Goal: Task Accomplishment & Management: Manage account settings

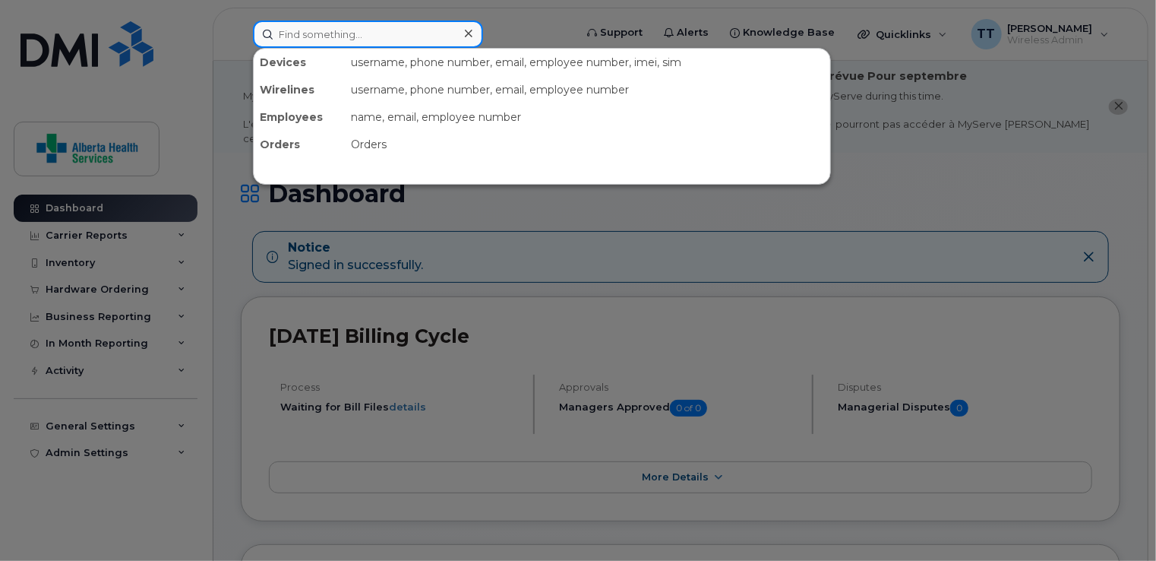
paste input "587-337-4809"
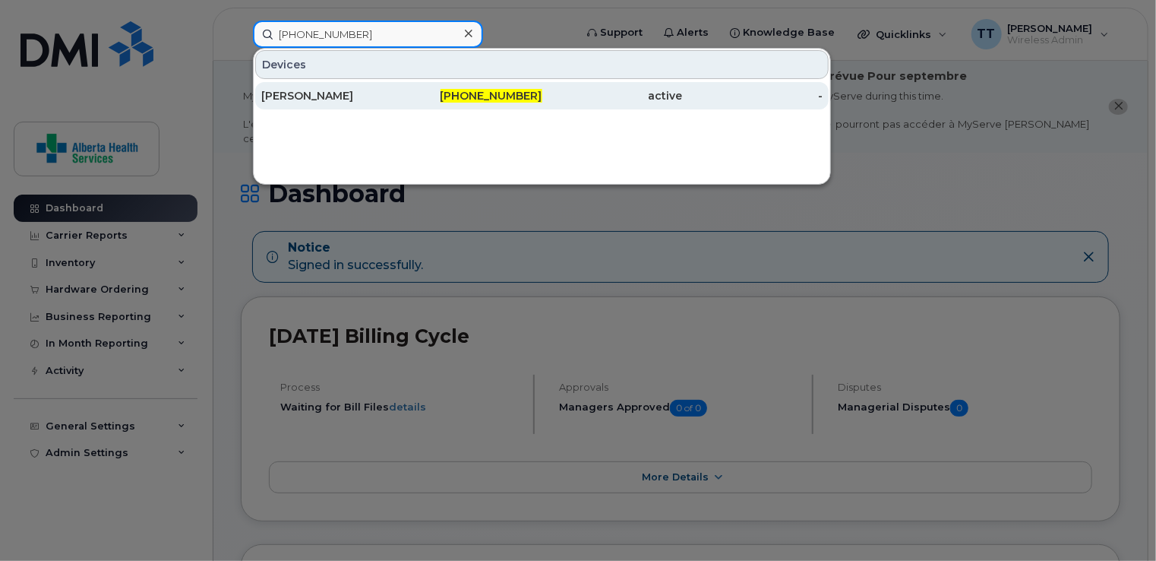
type input "587-337-4809"
click at [319, 96] on div "[PERSON_NAME]" at bounding box center [331, 95] width 141 height 15
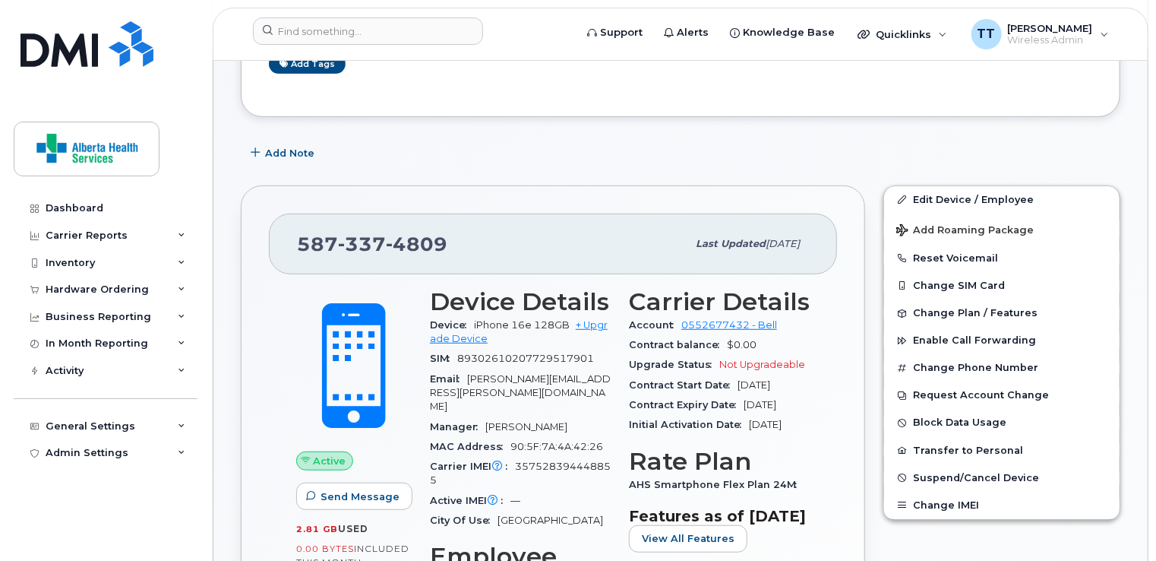
scroll to position [304, 0]
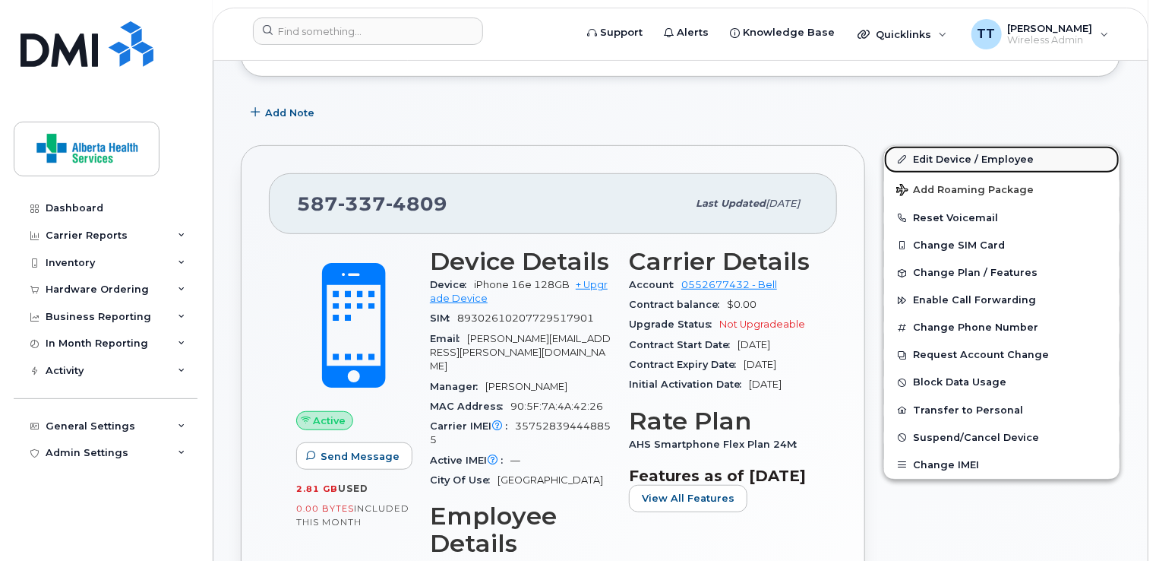
click at [966, 146] on link "Edit Device / Employee" at bounding box center [1002, 159] width 236 height 27
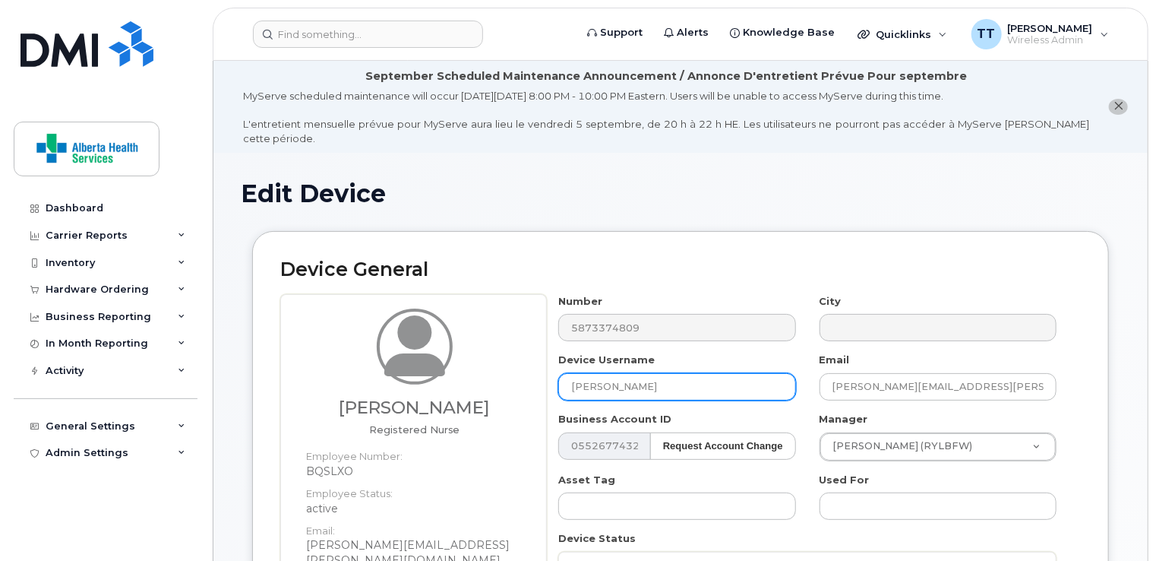
drag, startPoint x: 665, startPoint y: 368, endPoint x: 512, endPoint y: 378, distance: 153.1
click at [513, 376] on div "Kerri Brigden Registered Nurse Employee Number: BQSLXO Employee Status: active …" at bounding box center [680, 523] width 801 height 459
paste input "Dana Fitzgerald"
type input "Dana Fitzgerald"
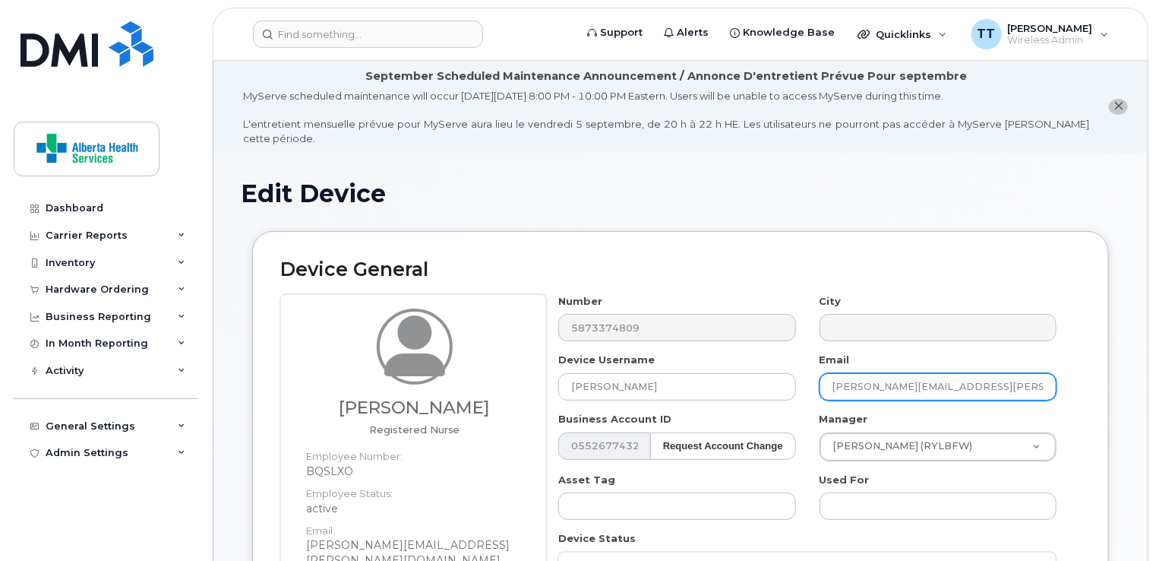
drag, startPoint x: 827, startPoint y: 375, endPoint x: 1058, endPoint y: 400, distance: 233.1
click at [1058, 400] on div "Number 5873374809 City Device Username Dana Fitzgerald Email Kerri.Brigden@assi…" at bounding box center [808, 493] width 522 height 398
paste input "Dana.Fitzgerald@assistedlivingalberta.ca"
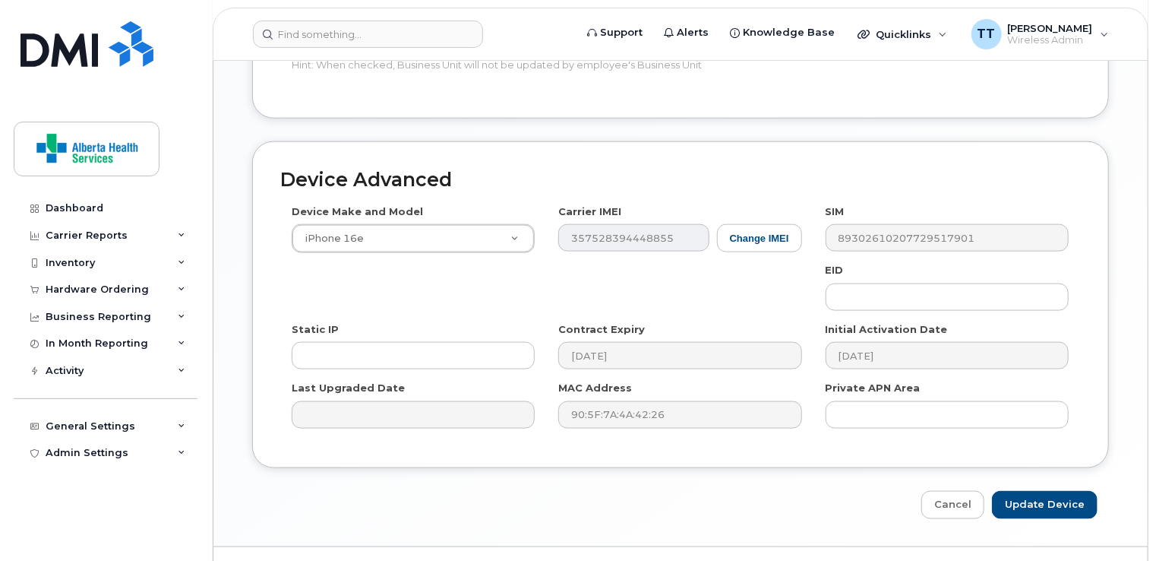
scroll to position [883, 0]
type input "Dana.Fitzgerald@assistedlivingalberta.ca"
click at [1052, 489] on input "Update Device" at bounding box center [1045, 503] width 106 height 28
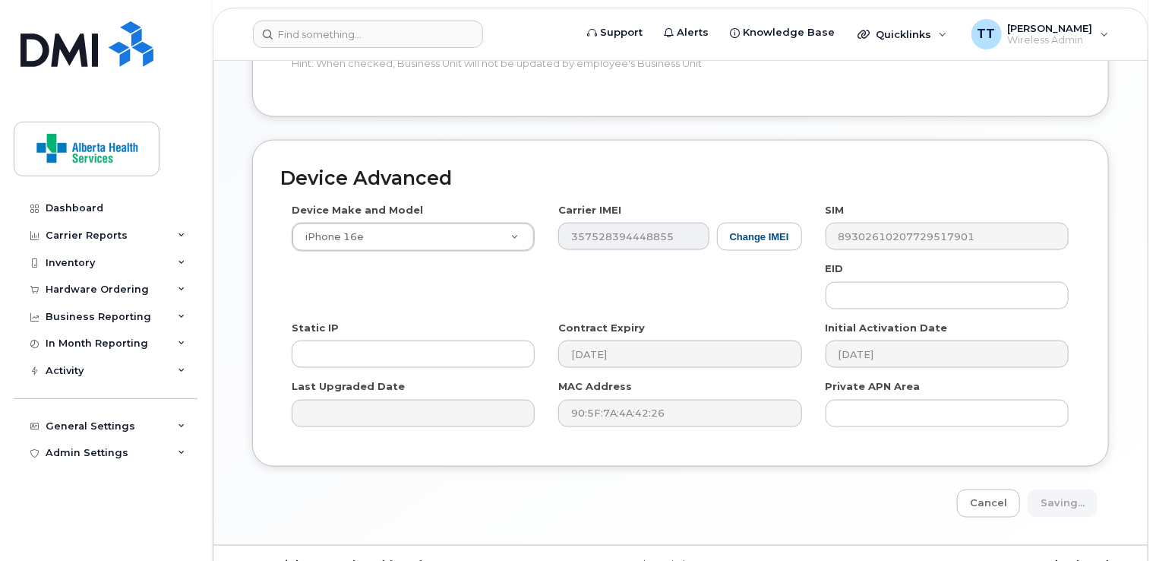
type input "Saving..."
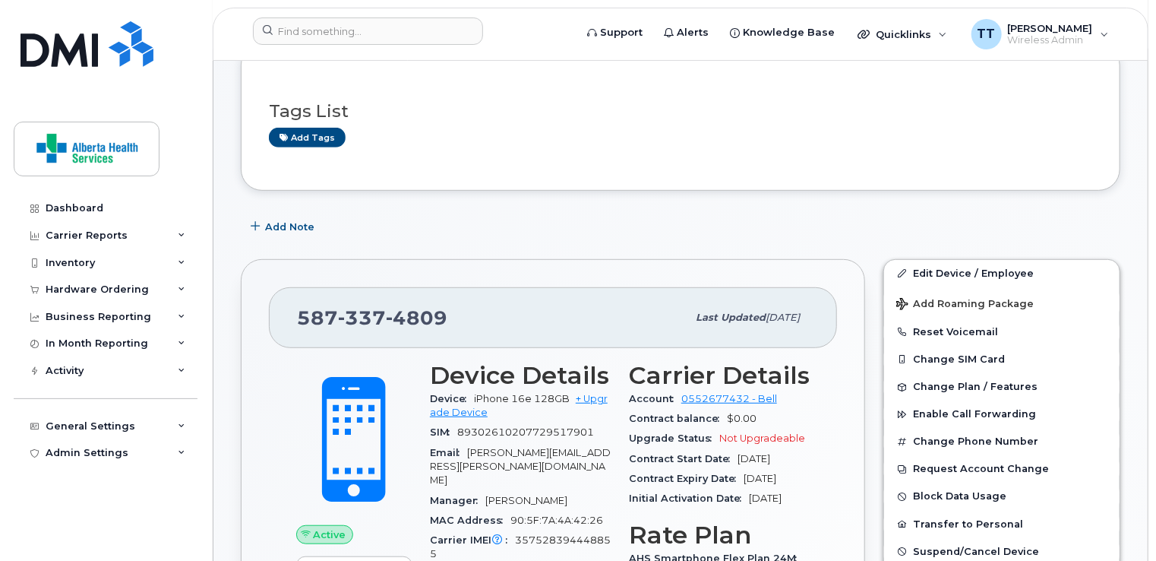
scroll to position [456, 0]
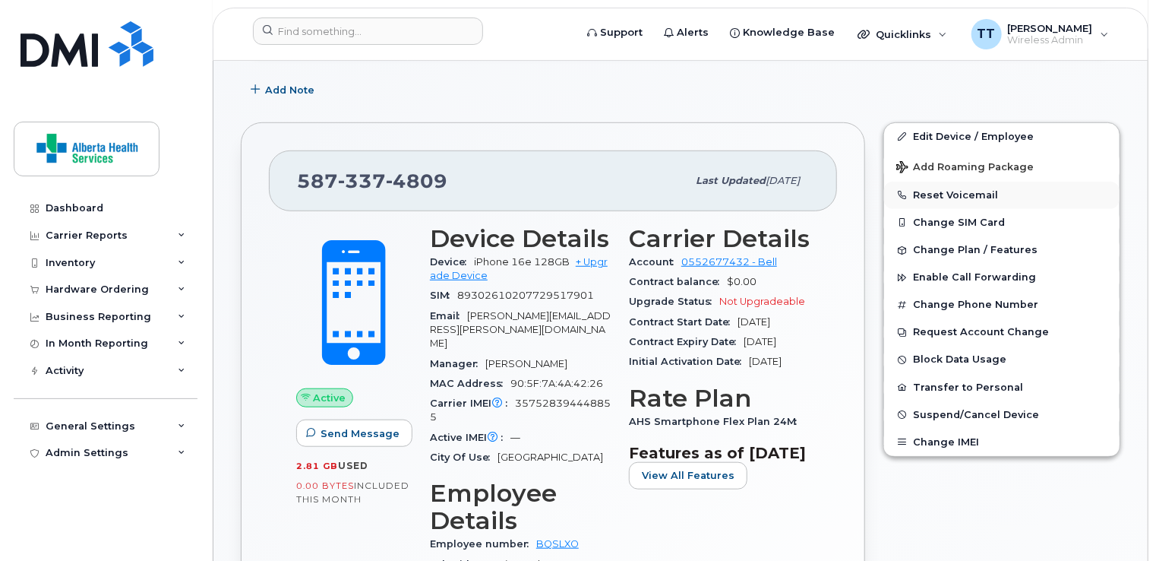
click at [953, 182] on button "Reset Voicemail" at bounding box center [1002, 195] width 236 height 27
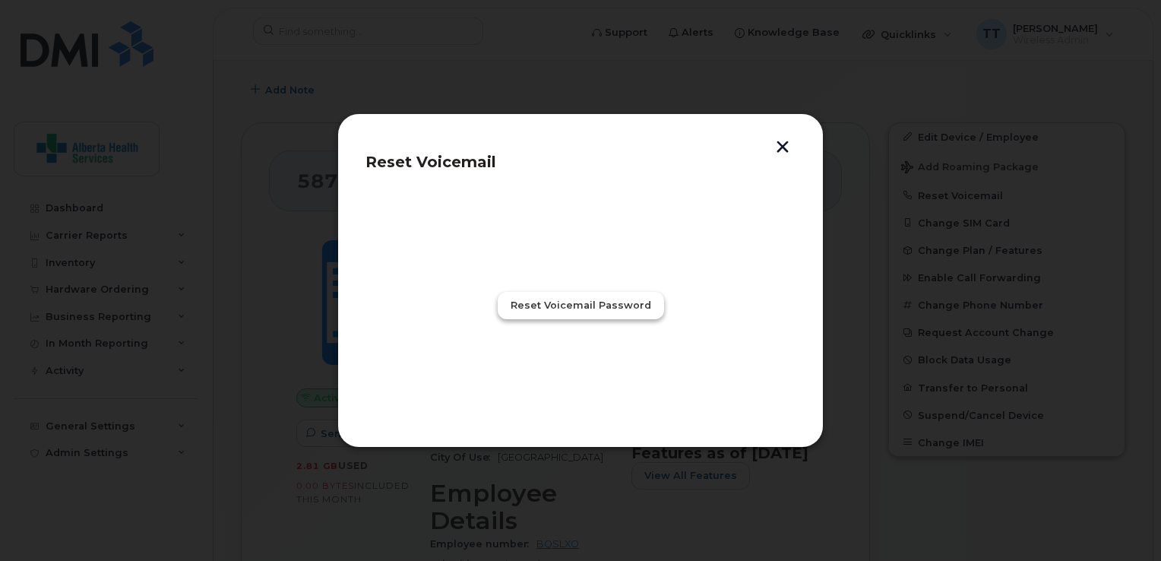
click at [608, 300] on span "Reset Voicemail Password" at bounding box center [581, 305] width 141 height 14
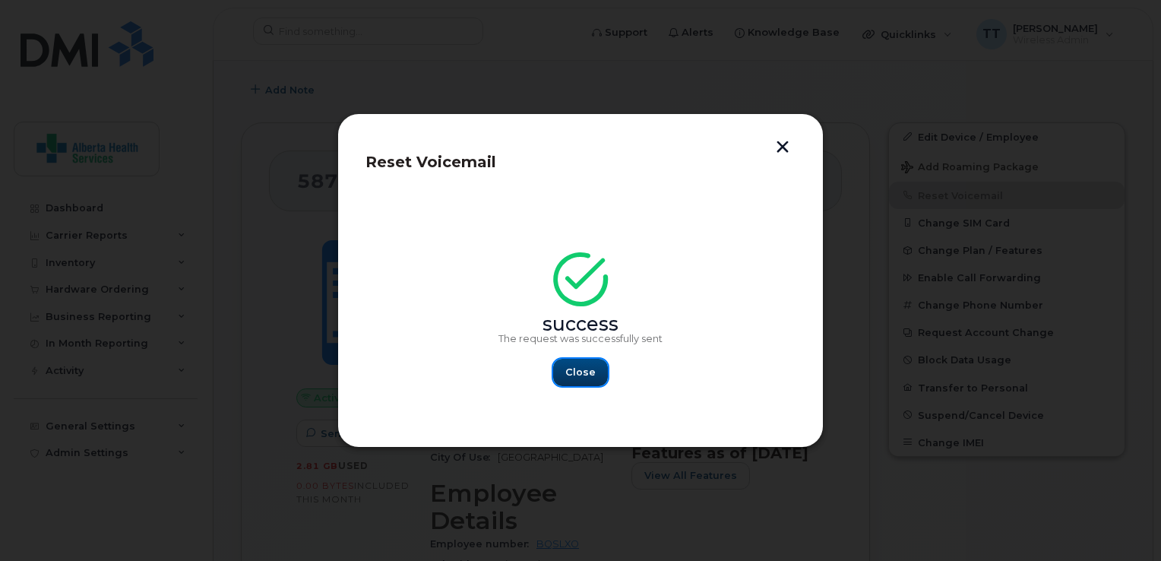
click at [580, 377] on span "Close" at bounding box center [580, 372] width 30 height 14
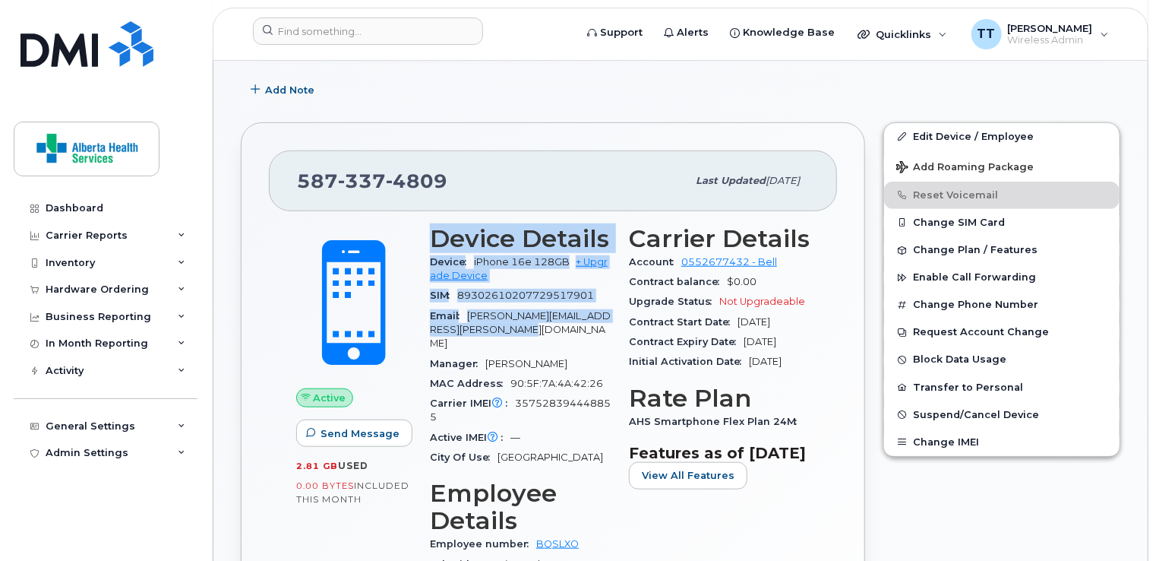
drag, startPoint x: 425, startPoint y: 215, endPoint x: 551, endPoint y: 313, distance: 159.7
click at [551, 313] on div "Device Details Device iPhone 16e 128GB + Upgrade Device SIM 8930261020772951790…" at bounding box center [520, 469] width 199 height 507
drag, startPoint x: 548, startPoint y: 313, endPoint x: 520, endPoint y: 302, distance: 30.3
copy section "Device Details Device iPhone 16e 128GB + Upgrade Device SIM 8930261020772951790…"
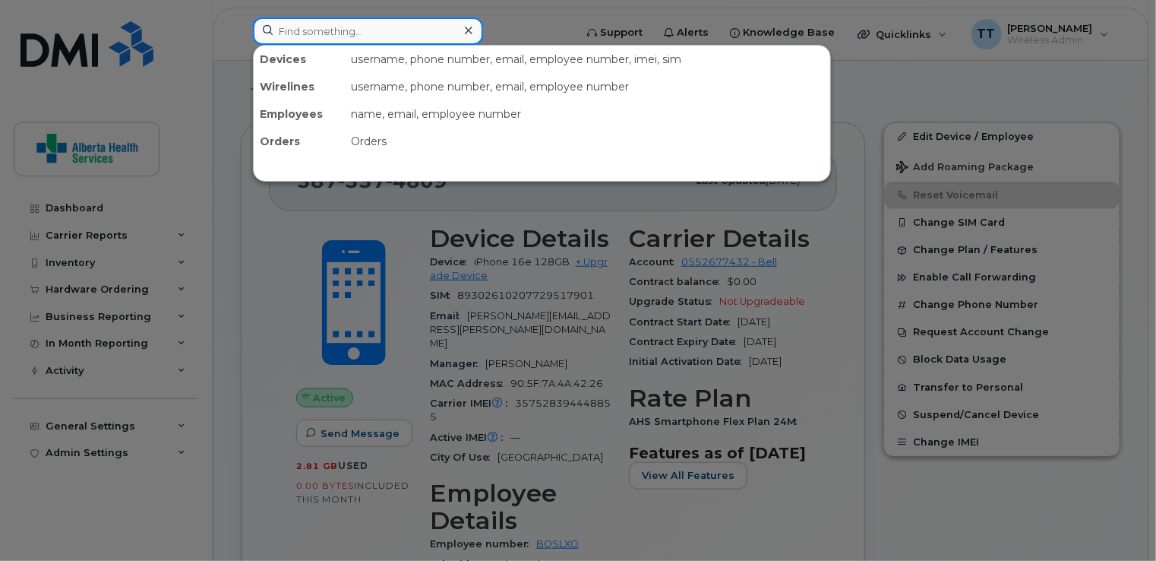
click at [337, 29] on input at bounding box center [368, 30] width 230 height 27
paste input "403-305-2506"
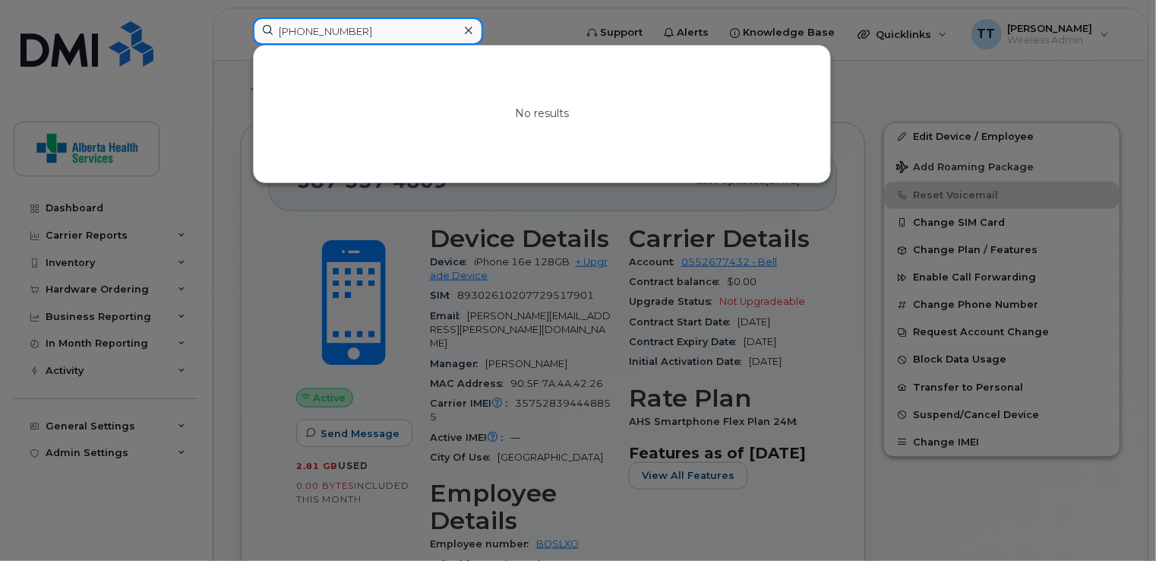
type input "403-305-2506"
click at [465, 29] on icon at bounding box center [469, 30] width 8 height 12
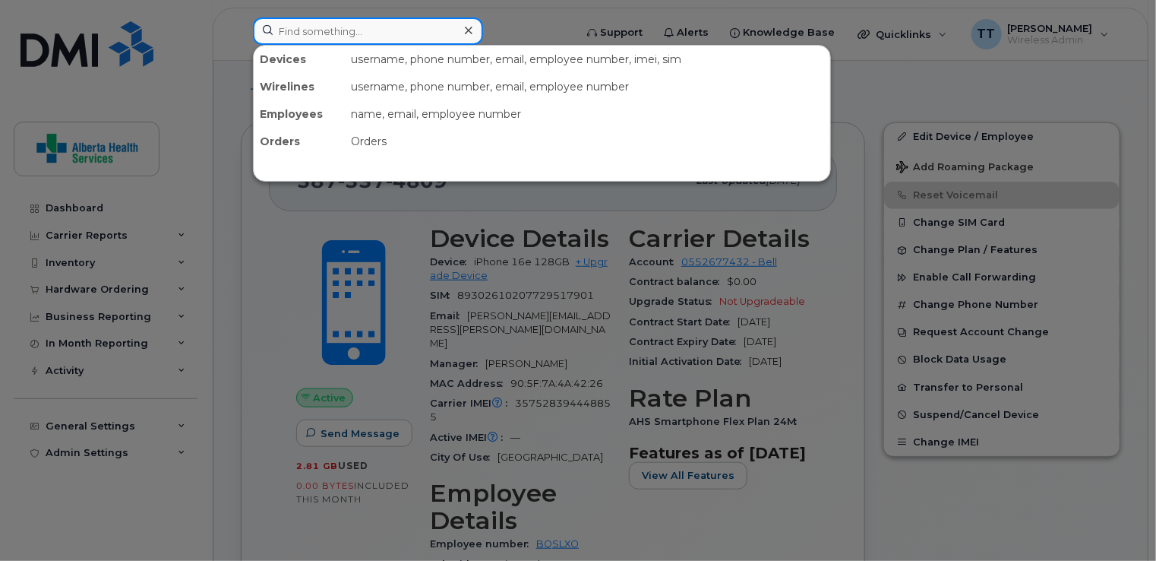
drag, startPoint x: 459, startPoint y: 29, endPoint x: 389, endPoint y: 30, distance: 69.9
click at [389, 30] on input at bounding box center [368, 30] width 230 height 27
paste input "403-493-3171"
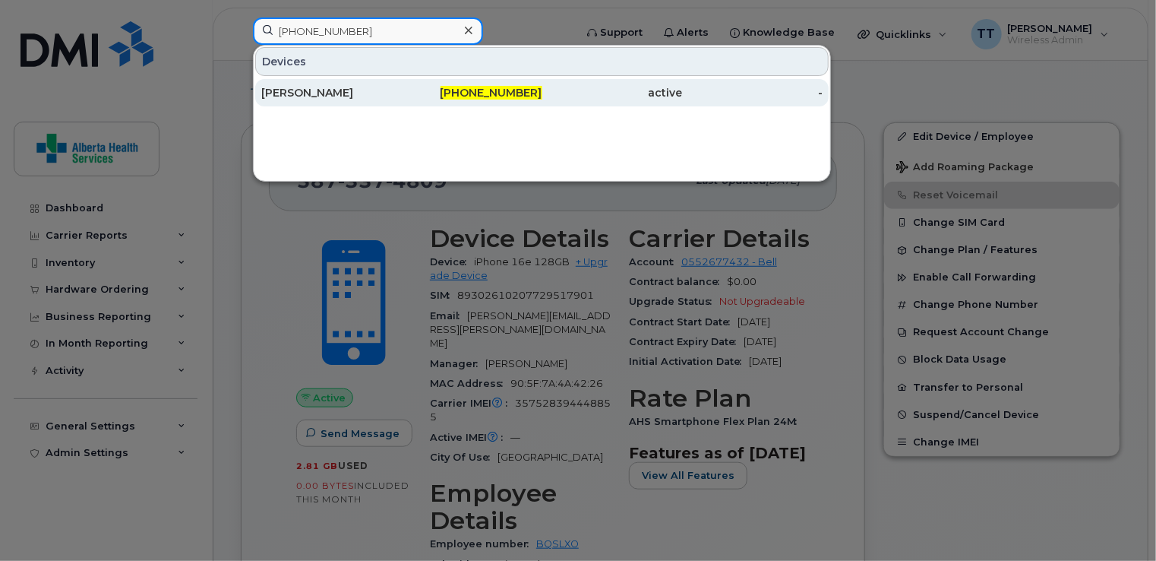
type input "403-493-3171"
click at [333, 92] on div "Olivia Peterson" at bounding box center [331, 92] width 141 height 15
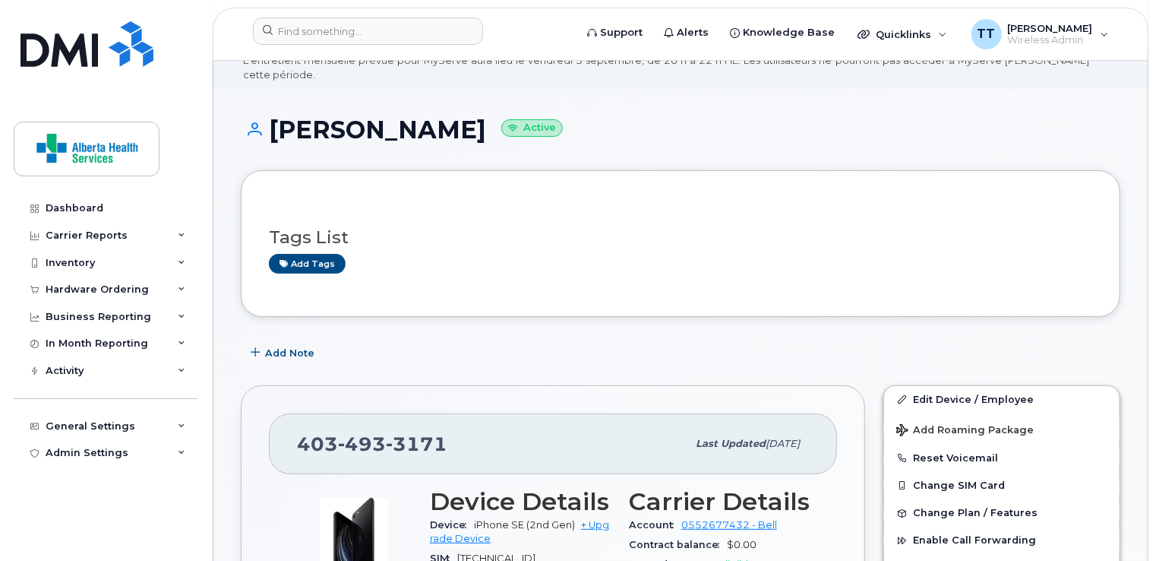
scroll to position [152, 0]
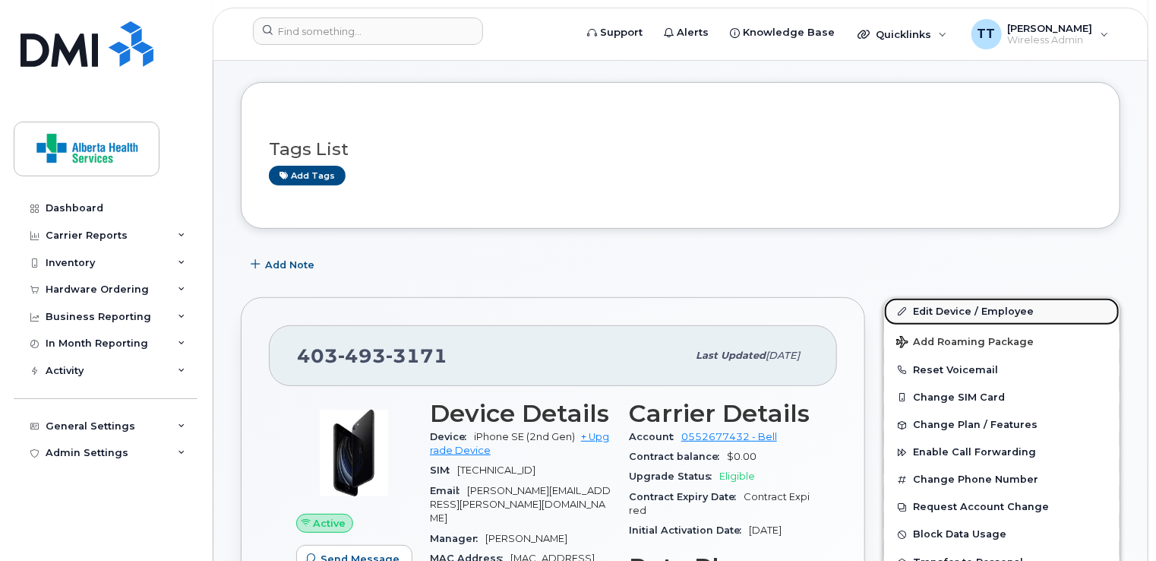
click at [963, 298] on link "Edit Device / Employee" at bounding box center [1002, 311] width 236 height 27
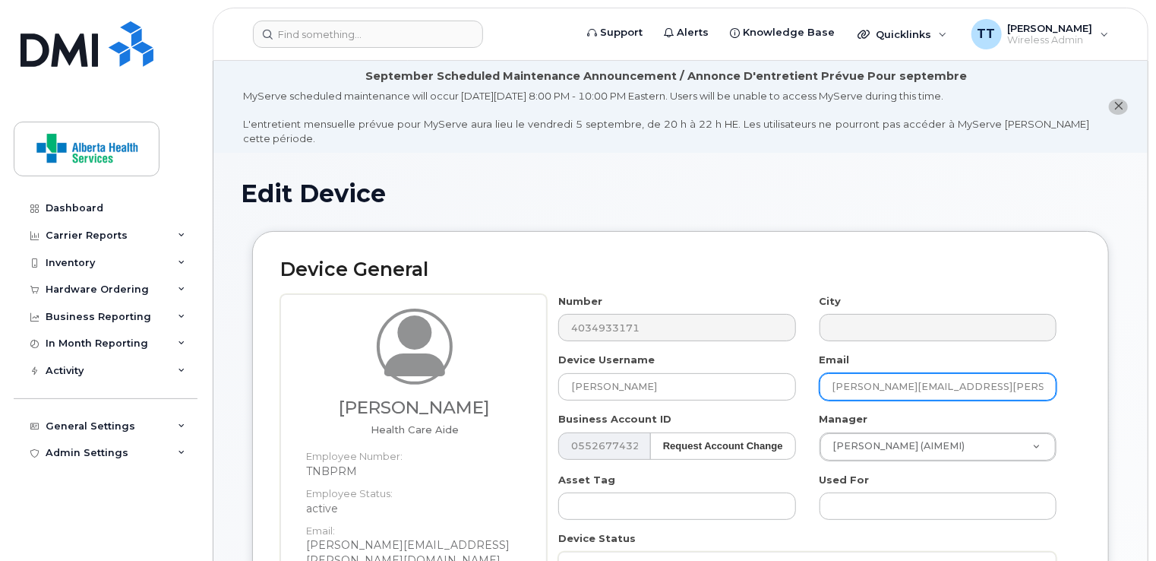
drag, startPoint x: 833, startPoint y: 374, endPoint x: 1048, endPoint y: 400, distance: 217.4
click at [1048, 400] on div "Number 4034933171 City Device Username [PERSON_NAME] Email [PERSON_NAME][EMAIL_…" at bounding box center [808, 493] width 522 height 398
paste input "[PERSON_NAME][EMAIL_ADDRESS][PERSON_NAME][DOMAIN_NAME]"
type input "[PERSON_NAME][EMAIL_ADDRESS][PERSON_NAME][DOMAIN_NAME]"
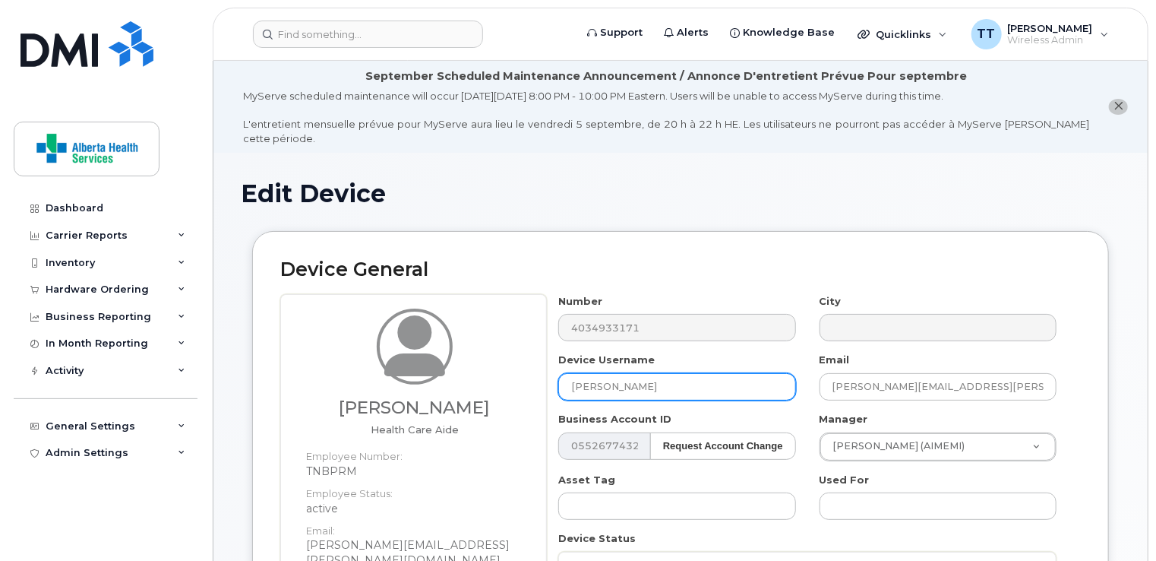
click at [684, 377] on input "[PERSON_NAME]" at bounding box center [676, 386] width 237 height 27
drag, startPoint x: 684, startPoint y: 377, endPoint x: 534, endPoint y: 366, distance: 150.1
click at [535, 365] on div "[PERSON_NAME] Health Care Aide Employee Number: TNBPRM Employee Status: active …" at bounding box center [680, 523] width 801 height 459
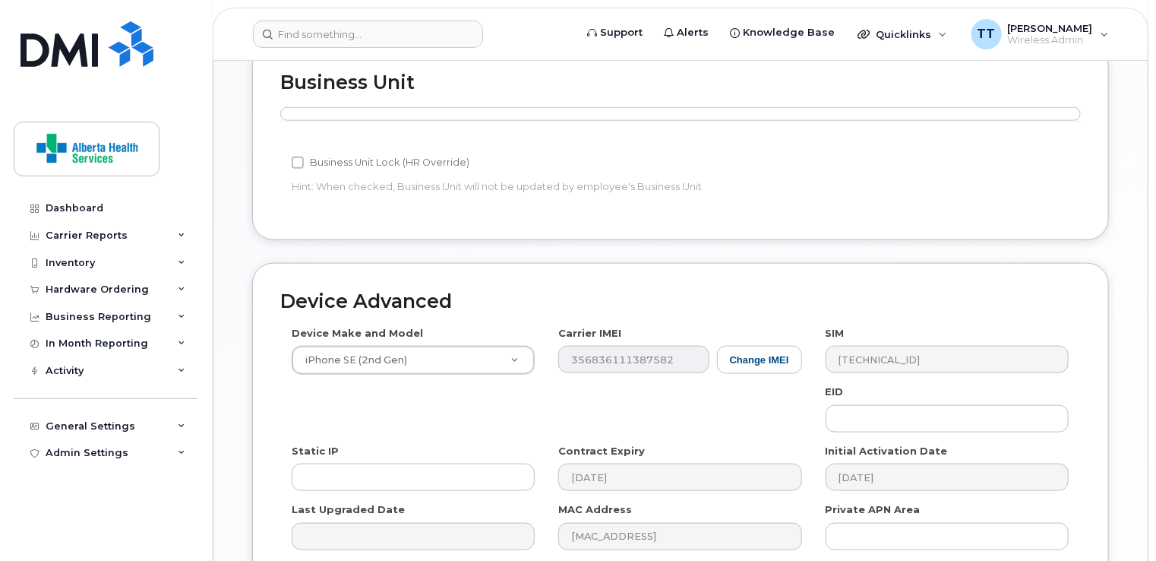
scroll to position [883, 0]
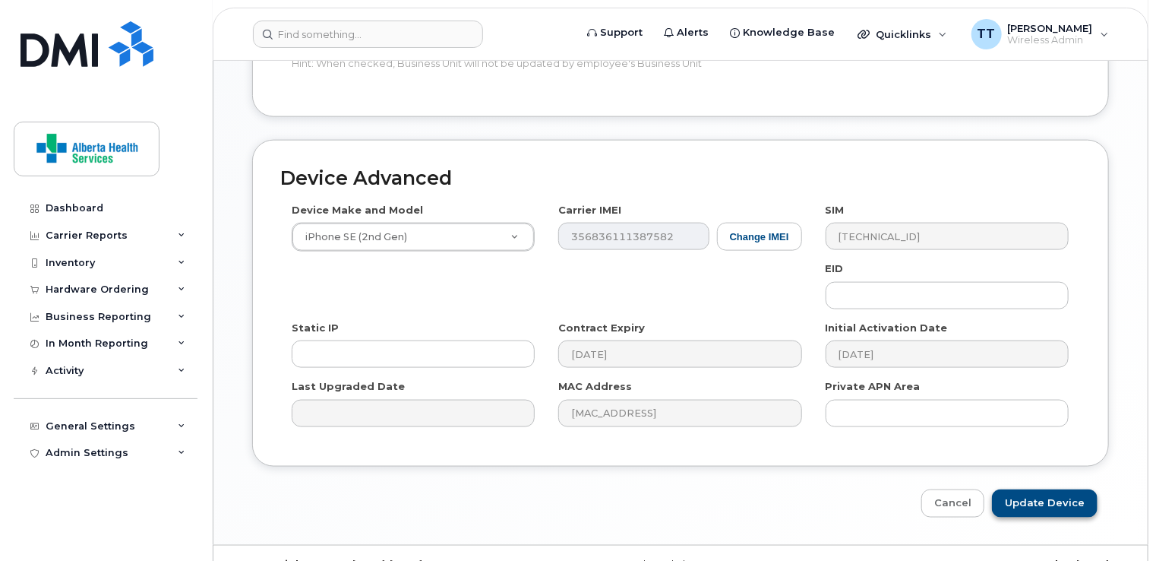
type input "[PERSON_NAME]"
click at [1033, 489] on input "Update Device" at bounding box center [1045, 503] width 106 height 28
type input "Saving..."
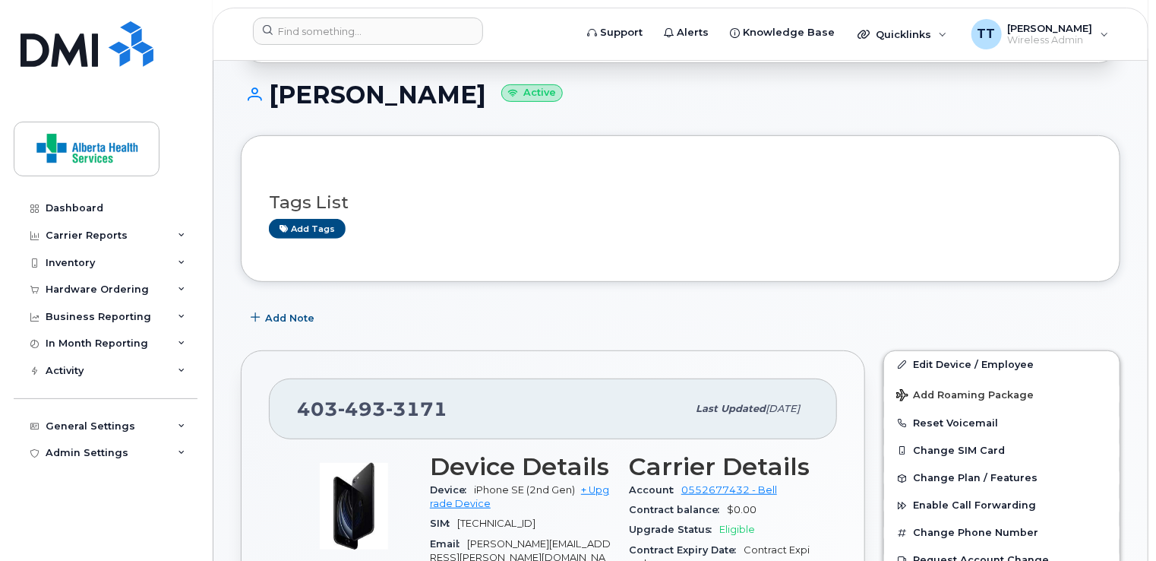
scroll to position [380, 0]
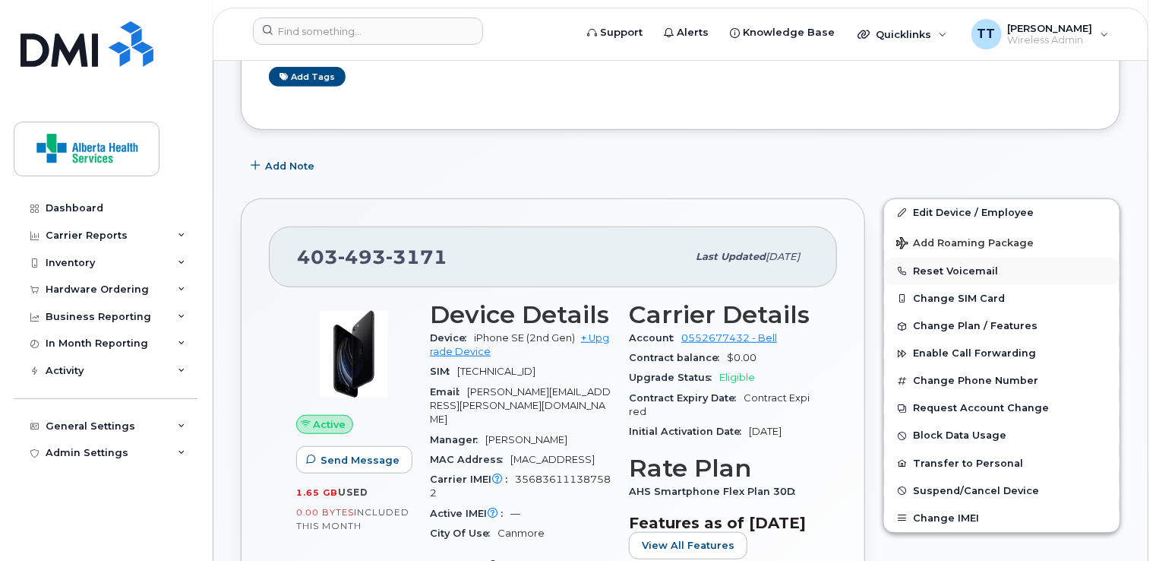
click at [930, 258] on button "Reset Voicemail" at bounding box center [1002, 271] width 236 height 27
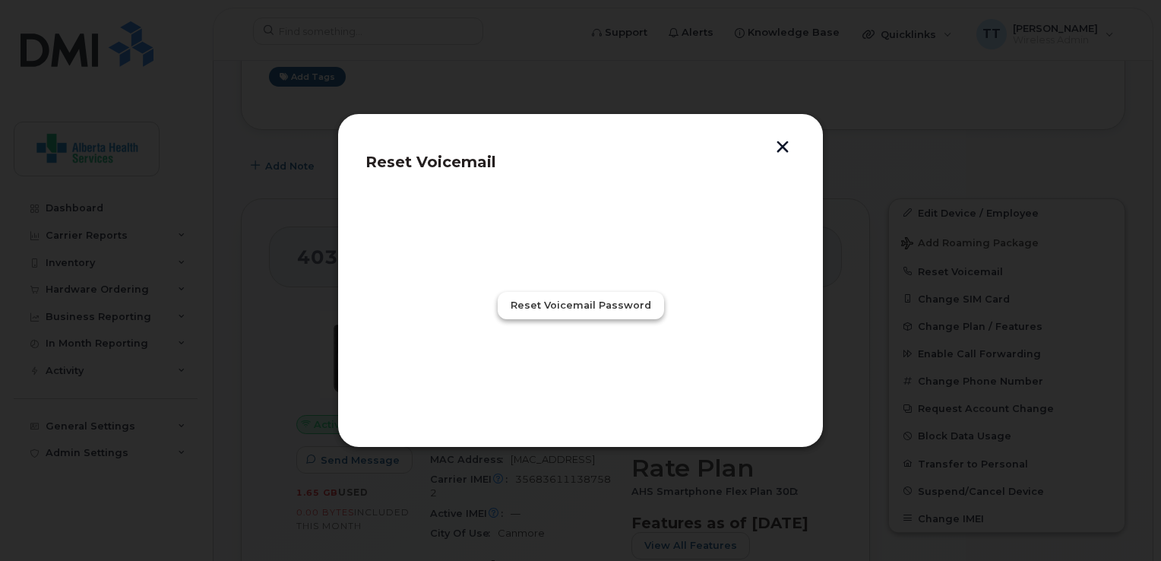
click at [551, 302] on span "Reset Voicemail Password" at bounding box center [581, 305] width 141 height 14
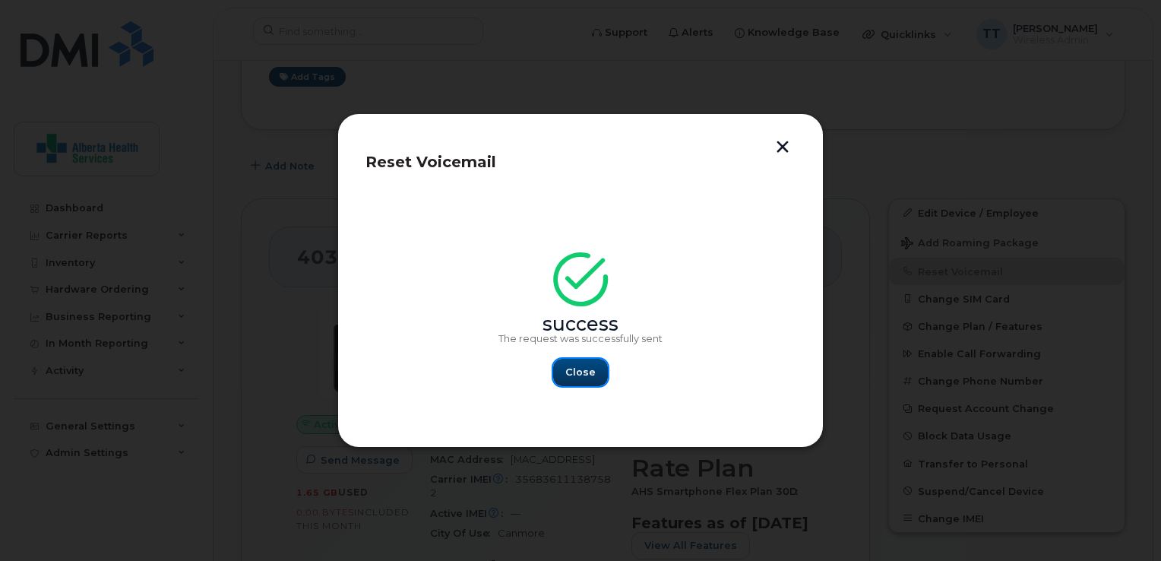
click at [577, 372] on span "Close" at bounding box center [580, 372] width 30 height 14
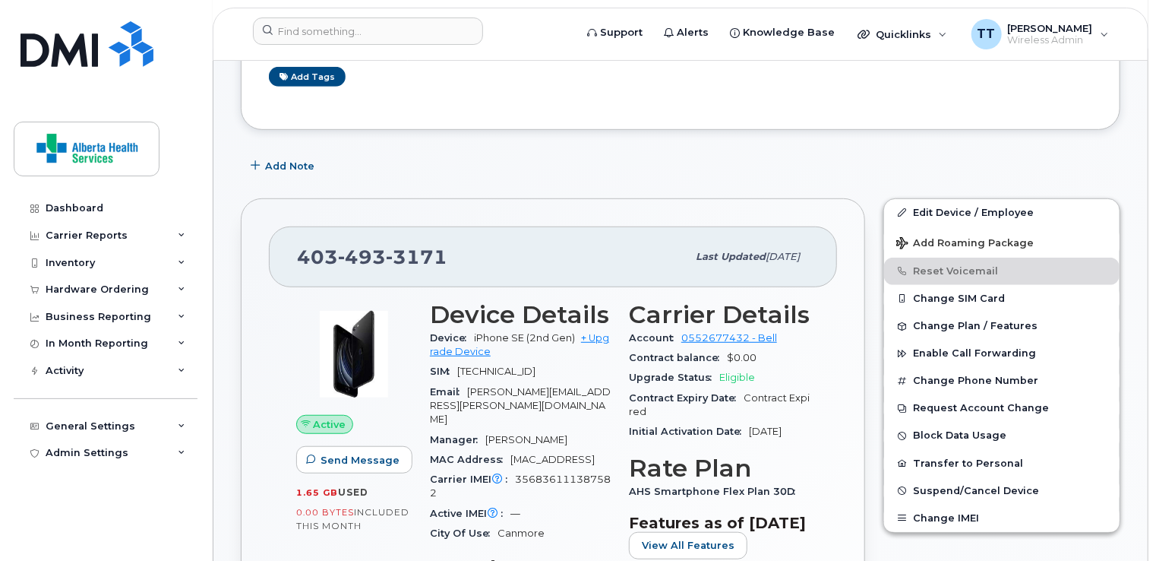
drag, startPoint x: 433, startPoint y: 296, endPoint x: 599, endPoint y: 401, distance: 196.4
click at [599, 401] on section "Device Details Device iPhone SE (2nd Gen) + Upgrade Device SIM 8912230100133897…" at bounding box center [520, 422] width 181 height 242
drag, startPoint x: 599, startPoint y: 401, endPoint x: 565, endPoint y: 382, distance: 38.4
click at [569, 387] on div "Email Niki.Larson@assistedlivingalberta.ca" at bounding box center [520, 406] width 181 height 48
click at [421, 295] on div "Device Details Device iPhone SE (2nd Gen) + Upgrade Device SIM 8912230100133897…" at bounding box center [520, 545] width 199 height 507
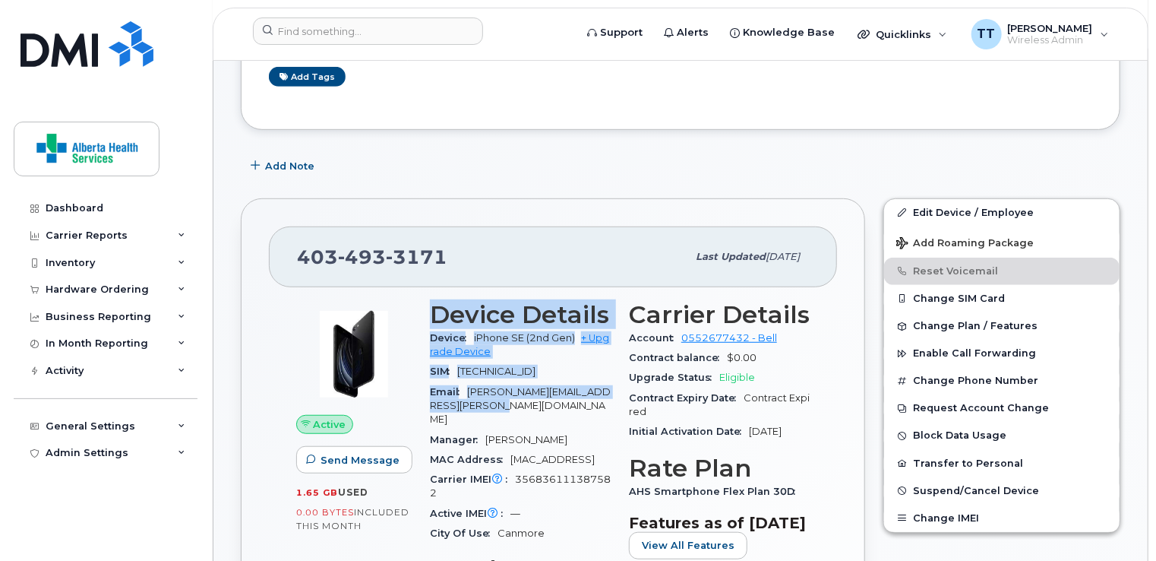
drag, startPoint x: 426, startPoint y: 293, endPoint x: 514, endPoint y: 388, distance: 129.0
click at [514, 388] on div "Device Details Device iPhone SE (2nd Gen) + Upgrade Device SIM 8912230100133897…" at bounding box center [520, 545] width 199 height 507
drag, startPoint x: 514, startPoint y: 388, endPoint x: 495, endPoint y: 323, distance: 67.8
copy section "Device Details Device iPhone SE (2nd Gen) + Upgrade Device SIM 8912230100133897…"
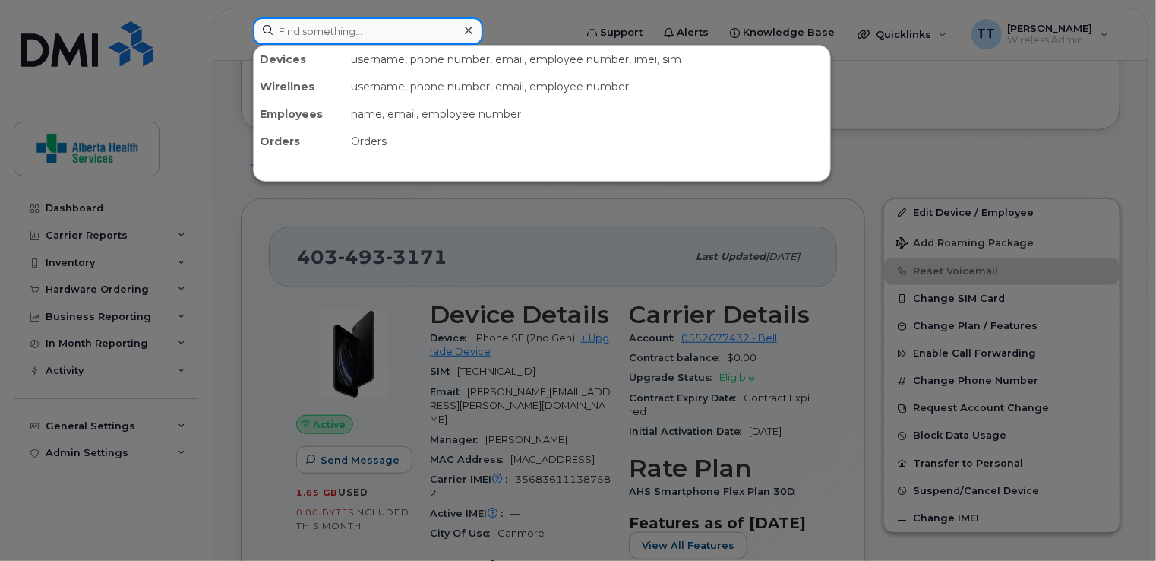
paste input "780-296-4539"
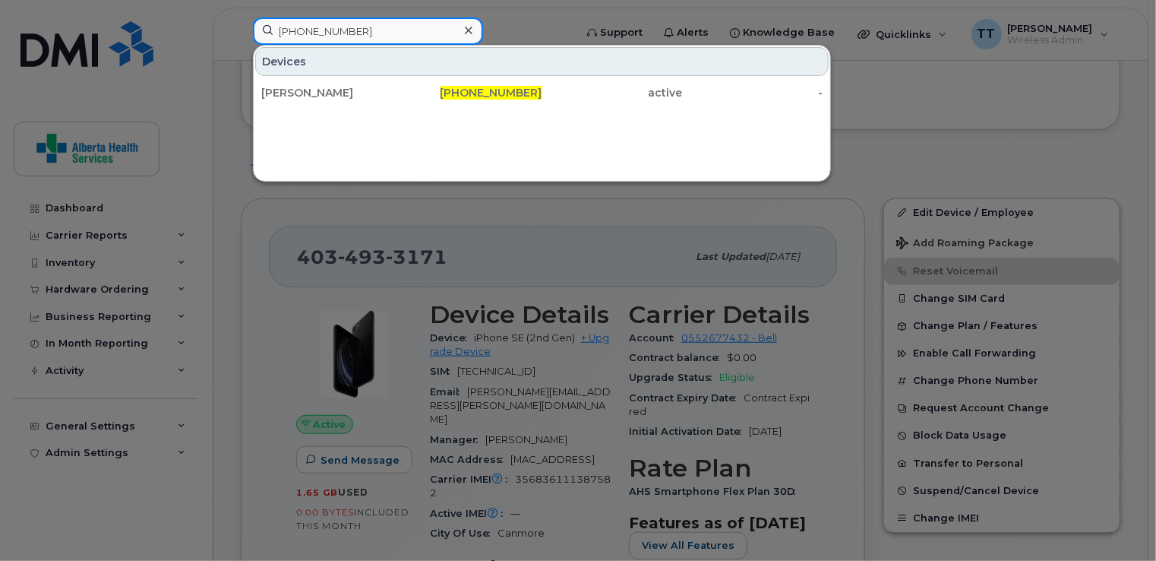
type input "780-296-4539"
click at [299, 93] on div "[PERSON_NAME]" at bounding box center [331, 92] width 141 height 15
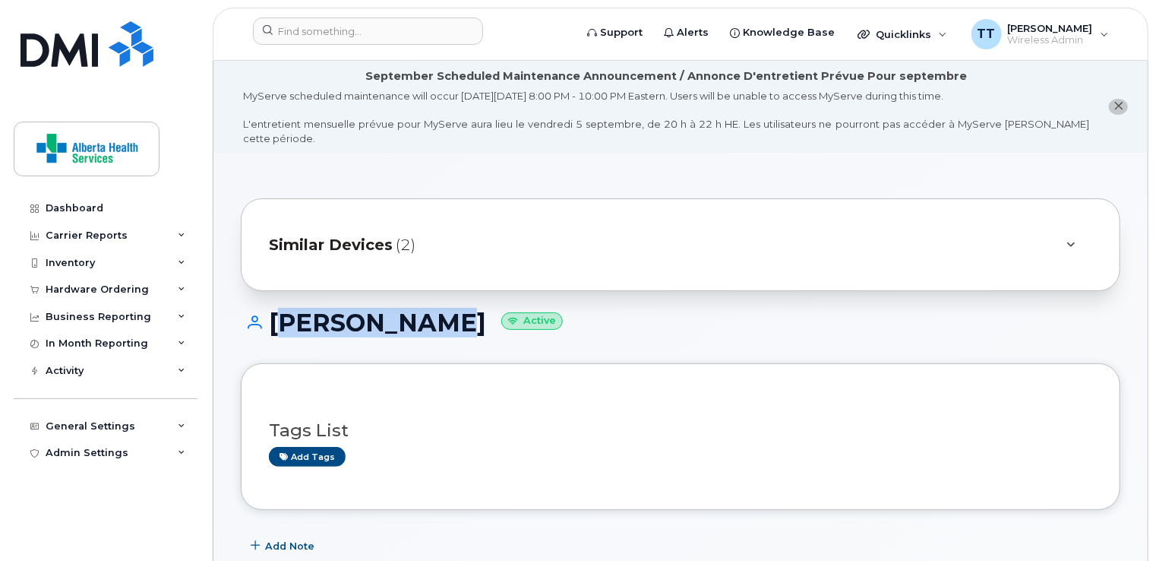
drag, startPoint x: 269, startPoint y: 302, endPoint x: 420, endPoint y: 324, distance: 152.9
click at [420, 324] on div "[PERSON_NAME] Active" at bounding box center [681, 336] width 880 height 54
drag, startPoint x: 420, startPoint y: 324, endPoint x: 409, endPoint y: 305, distance: 22.8
copy h1 "[PERSON_NAME]"
